Goal: Transaction & Acquisition: Purchase product/service

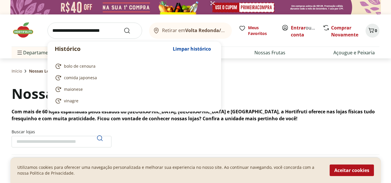
click at [100, 28] on input "search" at bounding box center [94, 31] width 95 height 16
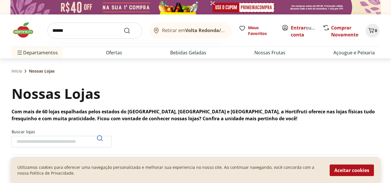
type input "******"
click at [124, 27] on button "Submit Search" at bounding box center [131, 30] width 14 height 7
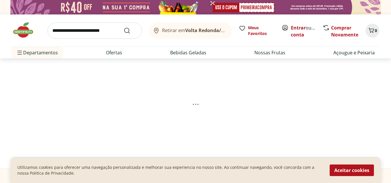
select select "**********"
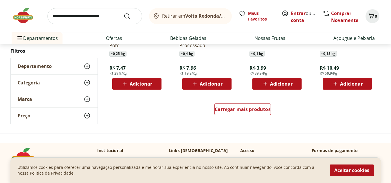
scroll to position [434, 0]
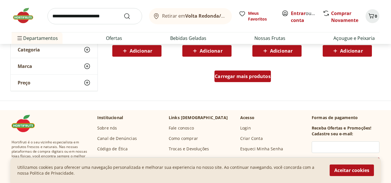
click at [255, 79] on span "Carregar mais produtos" at bounding box center [243, 76] width 56 height 5
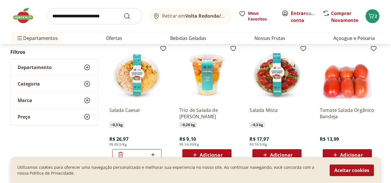
scroll to position [232, 0]
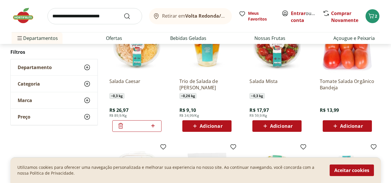
click at [205, 129] on span "Adicionar" at bounding box center [211, 126] width 23 height 5
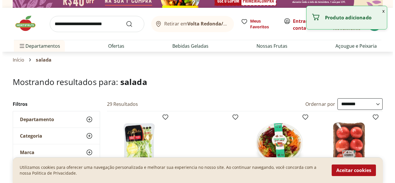
scroll to position [0, 0]
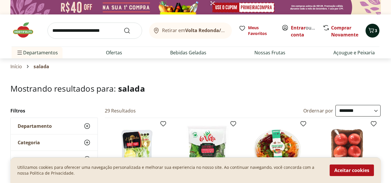
click at [371, 30] on icon "Carrinho" at bounding box center [371, 30] width 7 height 7
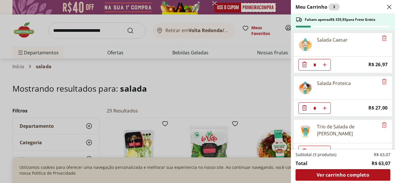
scroll to position [13, 0]
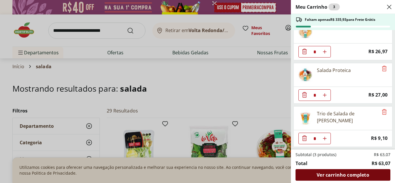
click at [334, 177] on span "Ver carrinho completo" at bounding box center [343, 175] width 52 height 5
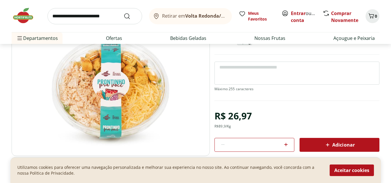
scroll to position [58, 0]
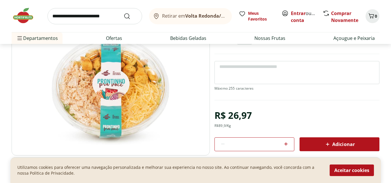
click at [318, 144] on div "Adicionar" at bounding box center [339, 144] width 71 height 10
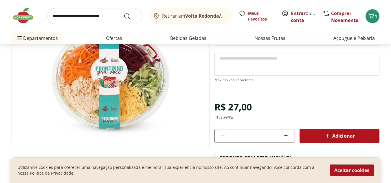
scroll to position [116, 0]
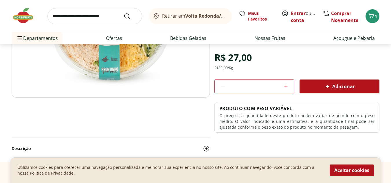
click at [341, 87] on span "Adicionar" at bounding box center [339, 86] width 31 height 7
